Goal: Find contact information: Find contact information

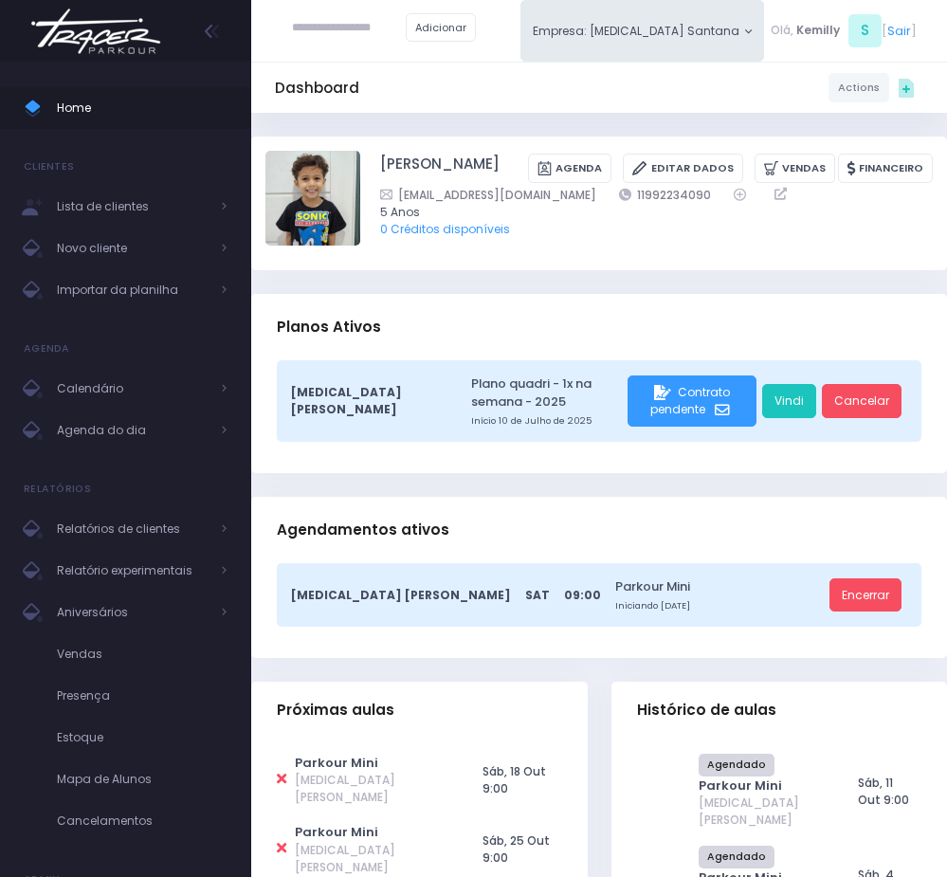
scroll to position [66, 0]
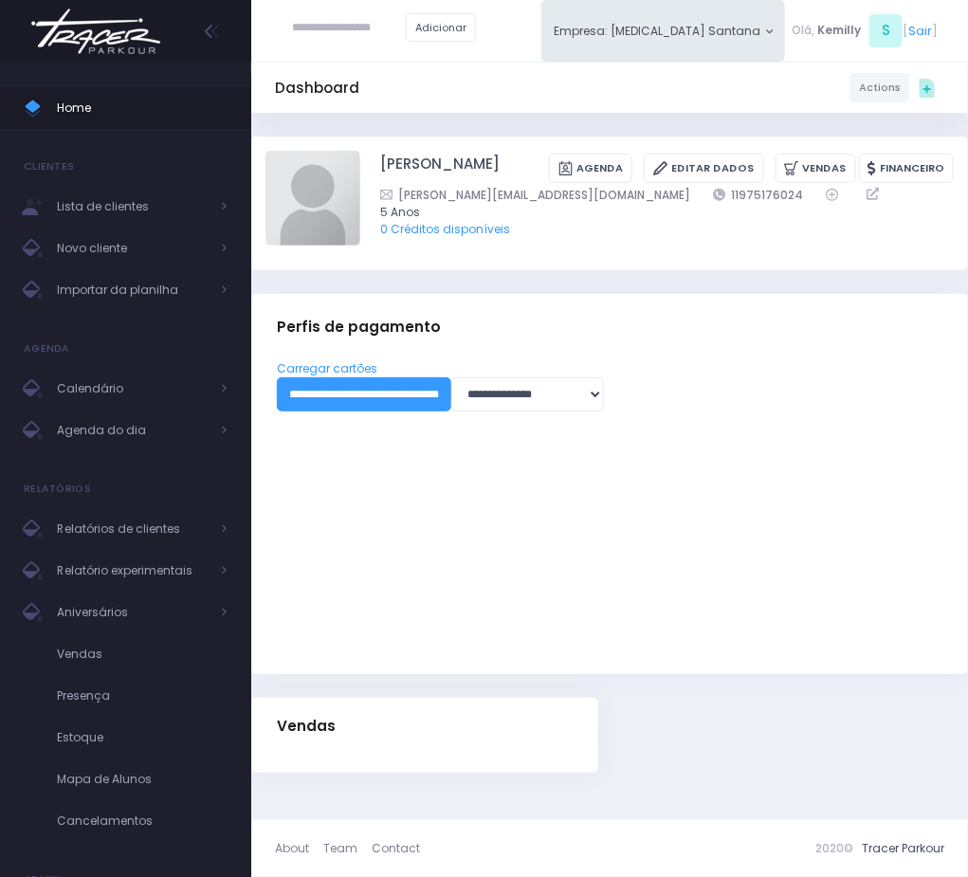
click at [353, 27] on input "text" at bounding box center [349, 28] width 114 height 34
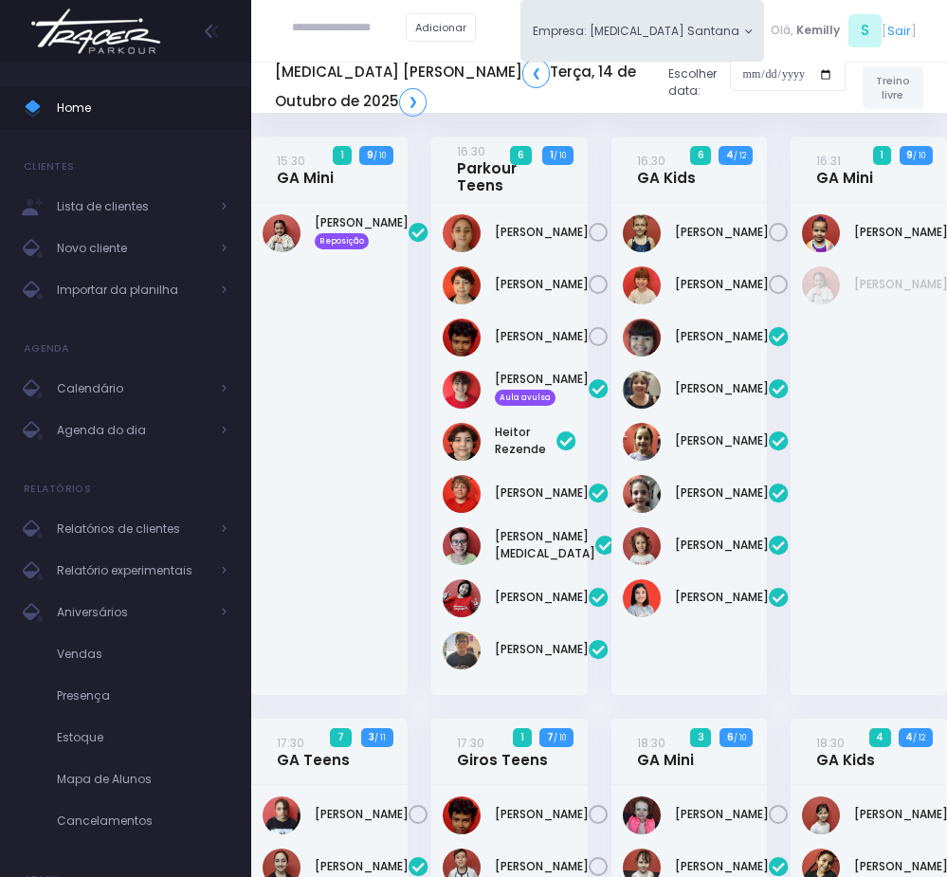
scroll to position [1480, 0]
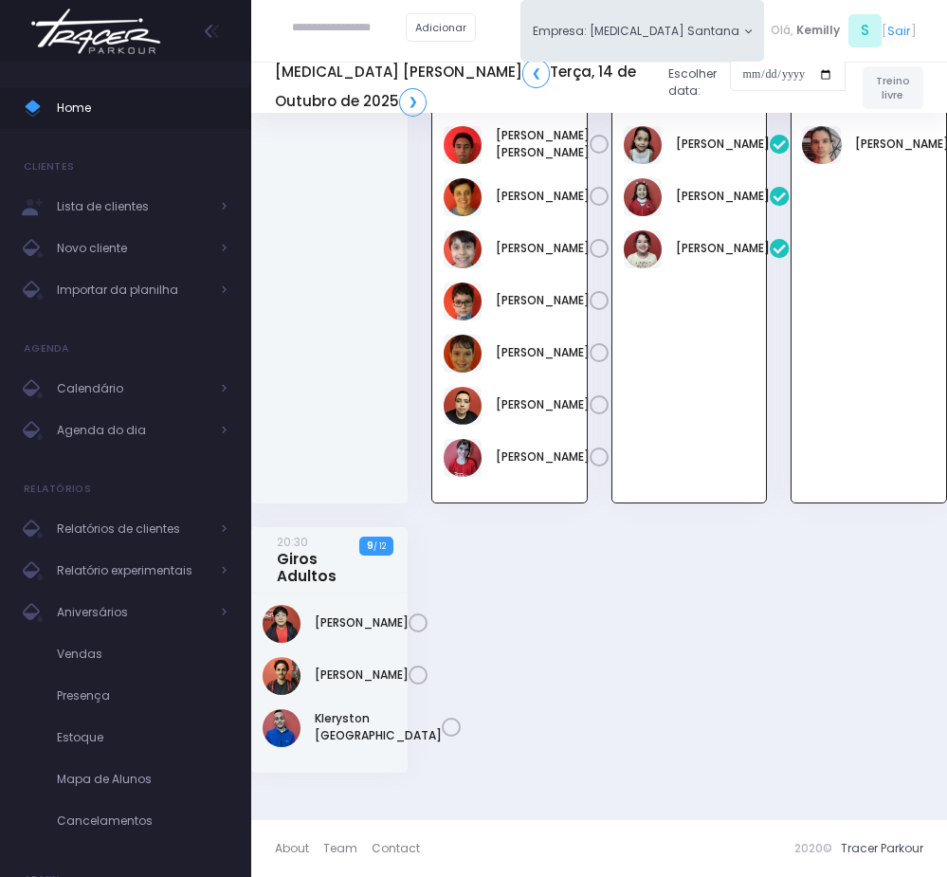
click at [319, 32] on input "text" at bounding box center [349, 28] width 114 height 34
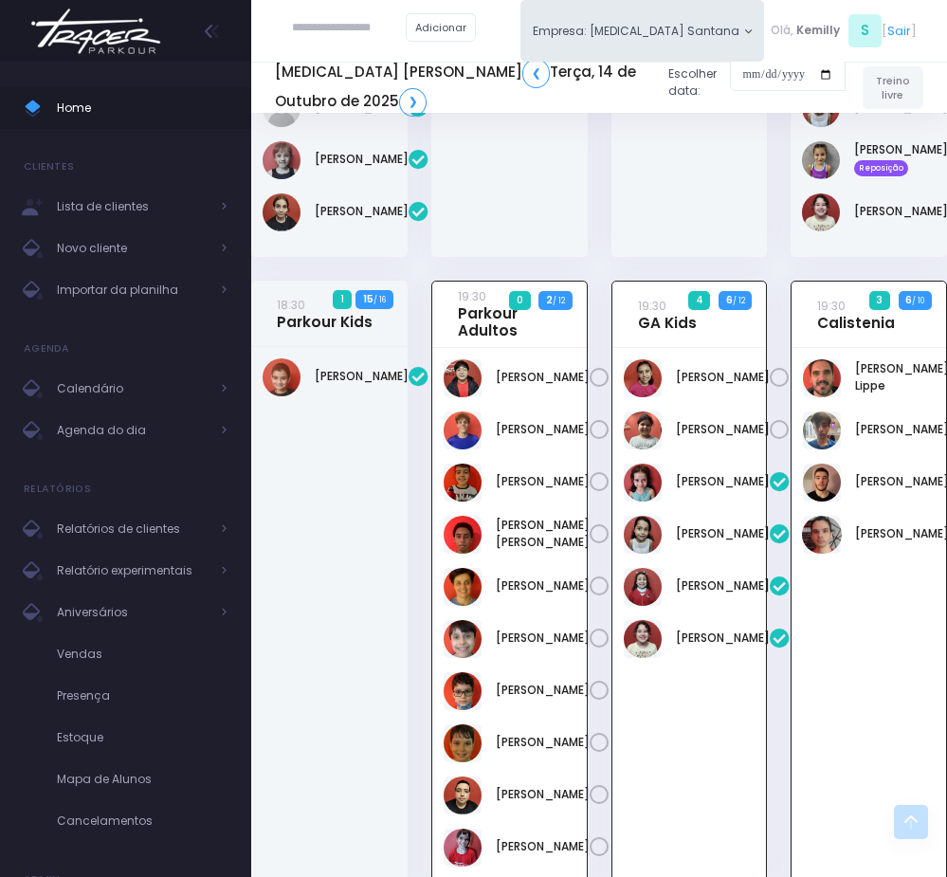
scroll to position [1053, 0]
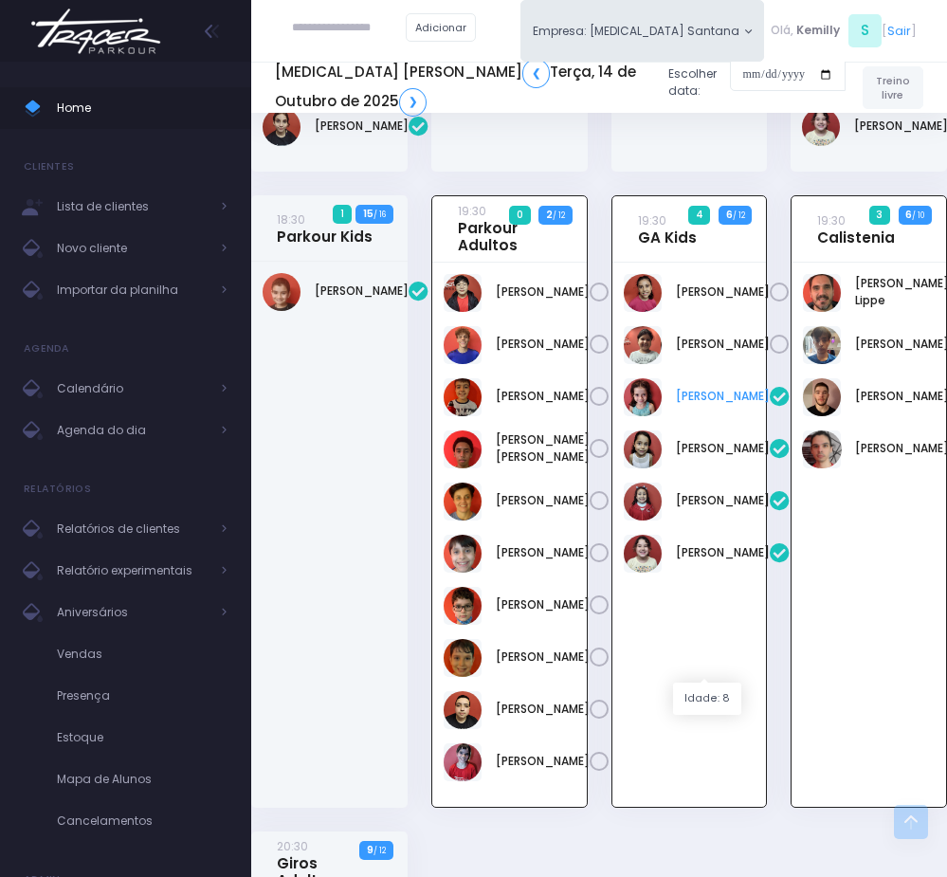
click at [703, 405] on link "Manoela Mafra" at bounding box center [723, 396] width 94 height 17
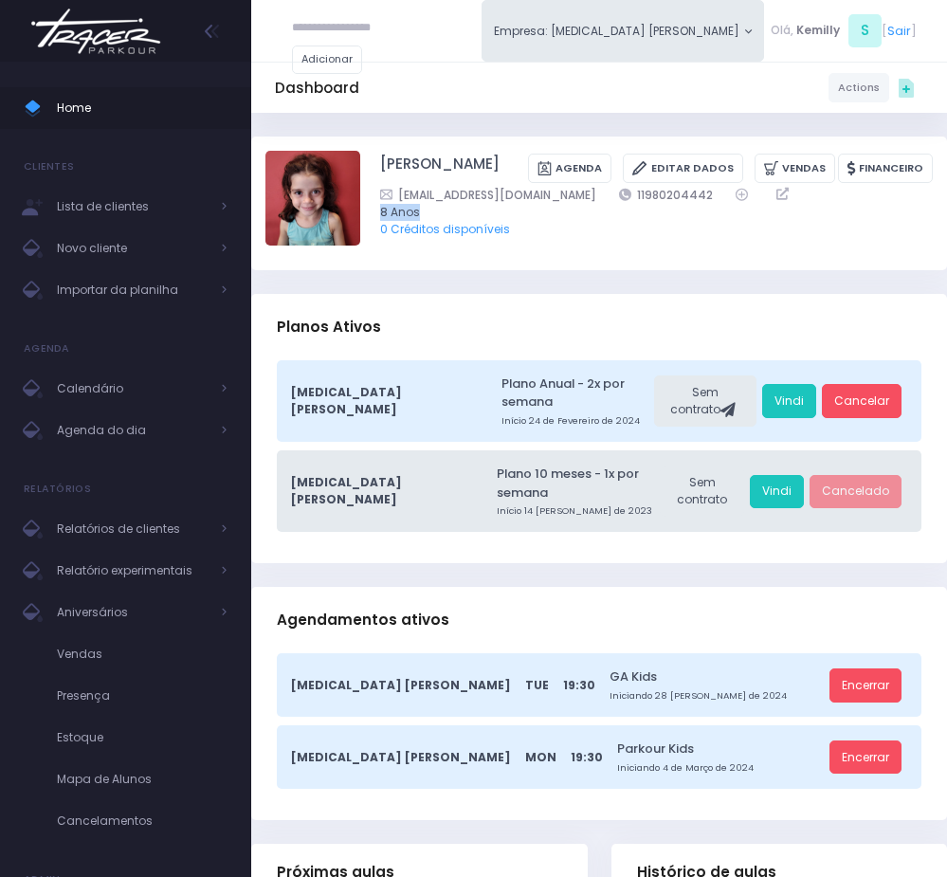
drag, startPoint x: 689, startPoint y: 194, endPoint x: 586, endPoint y: 203, distance: 103.7
click at [586, 203] on div "[EMAIL_ADDRESS][DOMAIN_NAME] 11980204442 8 Anos 0 Créditos disponíveis" at bounding box center [656, 212] width 553 height 52
drag, startPoint x: 701, startPoint y: 191, endPoint x: 598, endPoint y: 193, distance: 102.4
click at [598, 193] on div "[EMAIL_ADDRESS][DOMAIN_NAME] 11980204442" at bounding box center [645, 195] width 530 height 18
copy div "11980204442"
